Goal: Task Accomplishment & Management: Complete application form

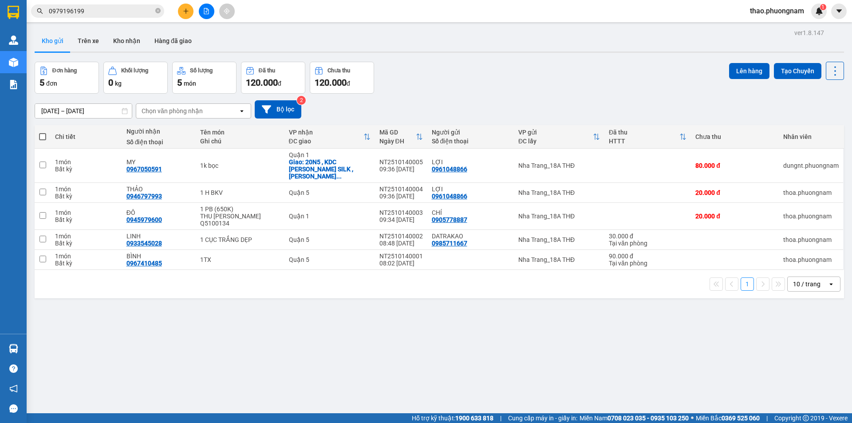
click at [156, 11] on icon "close-circle" at bounding box center [157, 10] width 5 height 5
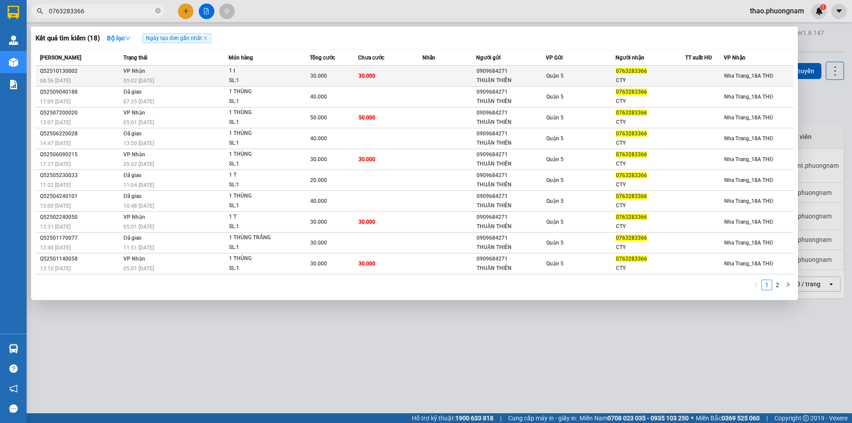
type input "0763283366"
click at [495, 77] on div "THUẬN THIÊN" at bounding box center [511, 80] width 69 height 9
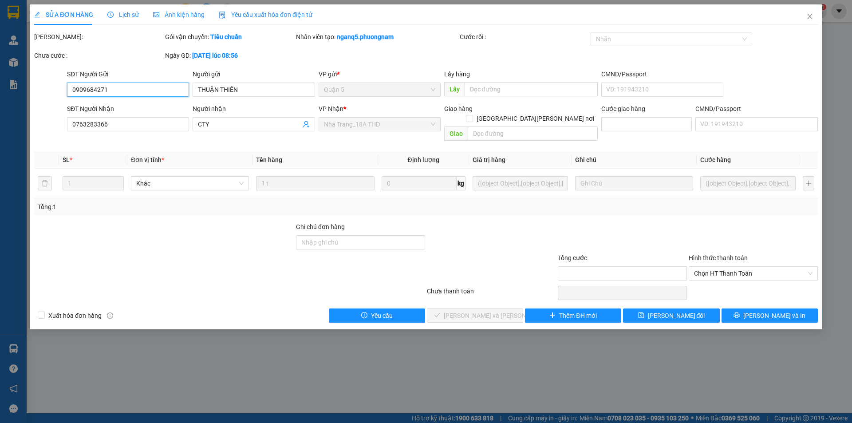
type input "0909684271"
type input "THUẬN THIÊN"
type input "0763283366"
type input "CTY"
click at [724, 267] on span "Chọn HT Thanh Toán" at bounding box center [753, 273] width 119 height 13
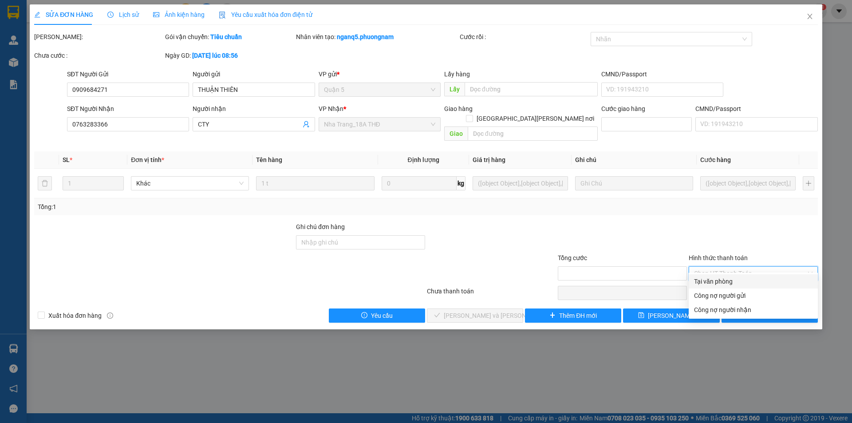
click at [725, 278] on div "Tại văn phòng" at bounding box center [753, 282] width 119 height 10
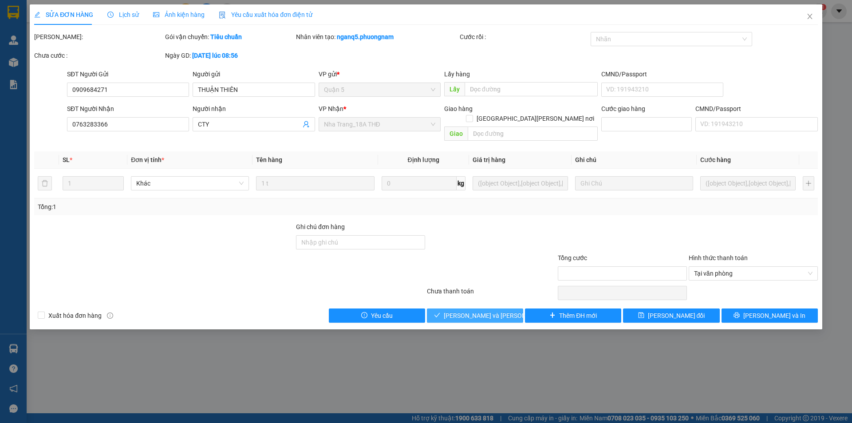
click at [483, 311] on span "[PERSON_NAME] và [PERSON_NAME] hàng" at bounding box center [504, 316] width 120 height 10
click at [481, 311] on span "[PERSON_NAME] và [PERSON_NAME] hàng" at bounding box center [504, 316] width 120 height 10
click at [811, 16] on icon "close" at bounding box center [810, 16] width 5 height 5
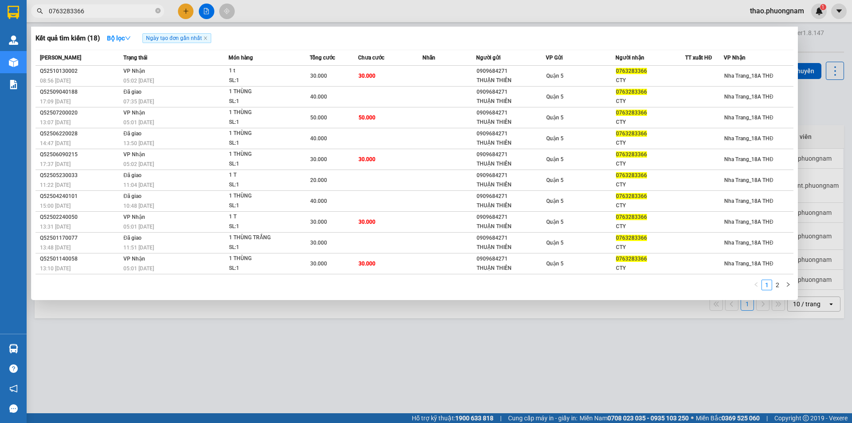
click at [83, 8] on input "0763283366" at bounding box center [101, 11] width 105 height 10
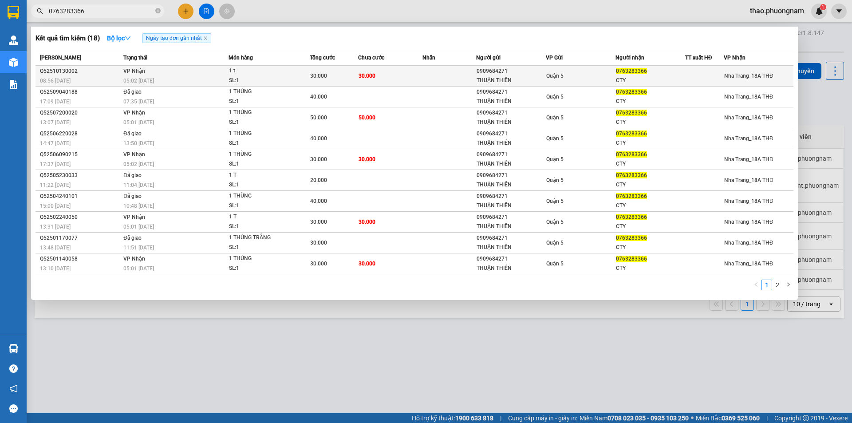
click at [220, 70] on td "[PERSON_NAME] 05:02 [DATE]" at bounding box center [174, 76] width 107 height 21
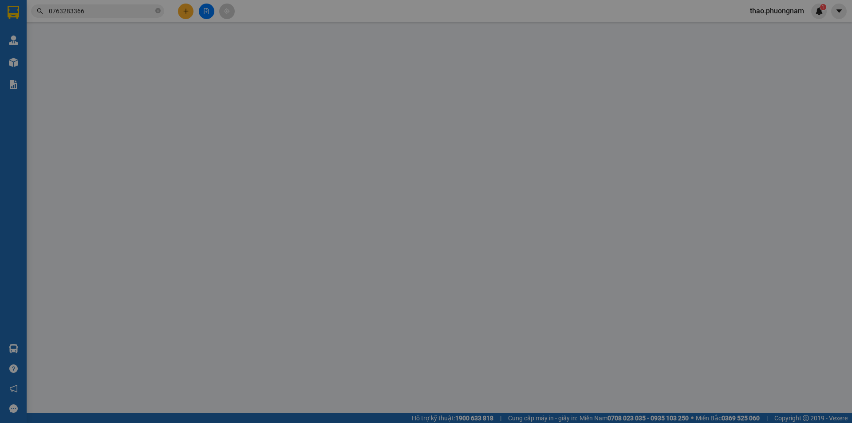
type input "0909684271"
type input "THUẬN THIÊN"
type input "0763283366"
type input "CTY"
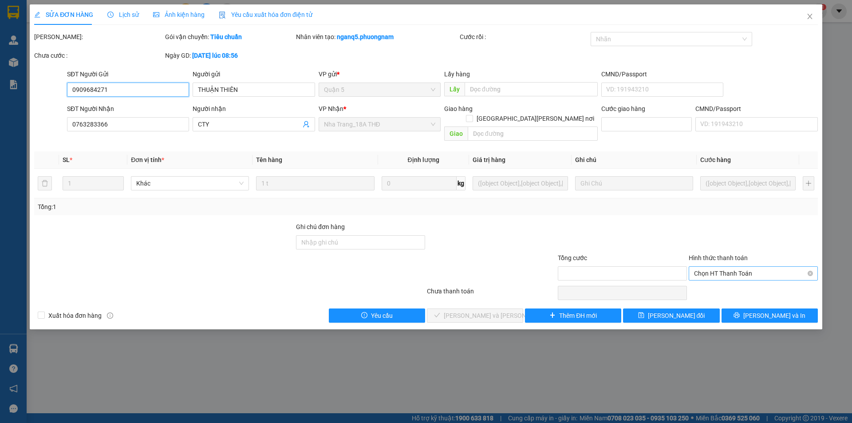
click at [743, 267] on span "Chọn HT Thanh Toán" at bounding box center [753, 273] width 119 height 13
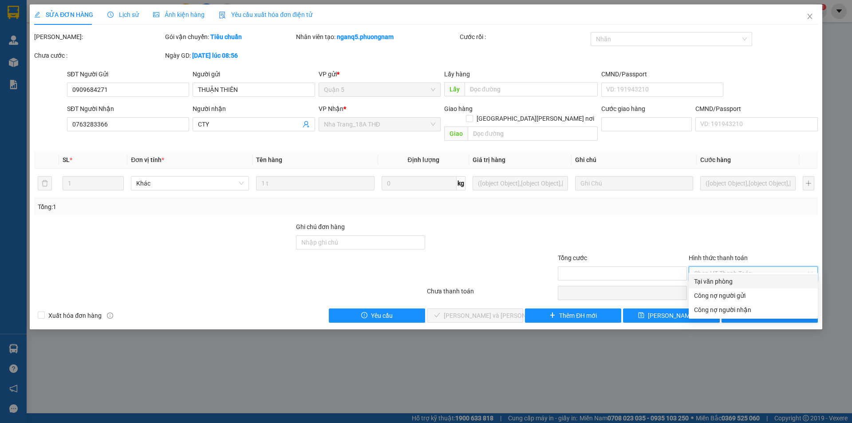
click at [722, 279] on div "Tại văn phòng" at bounding box center [753, 282] width 119 height 10
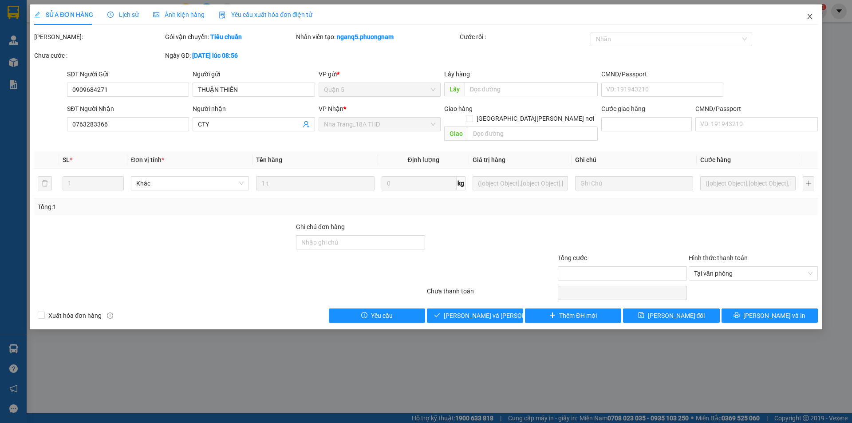
click at [810, 16] on icon "close" at bounding box center [810, 16] width 7 height 7
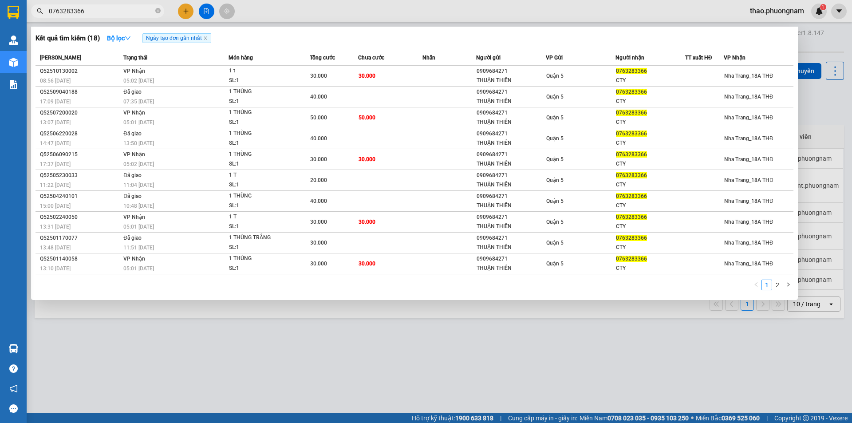
click at [115, 14] on input "0763283366" at bounding box center [101, 11] width 105 height 10
